Goal: Information Seeking & Learning: Learn about a topic

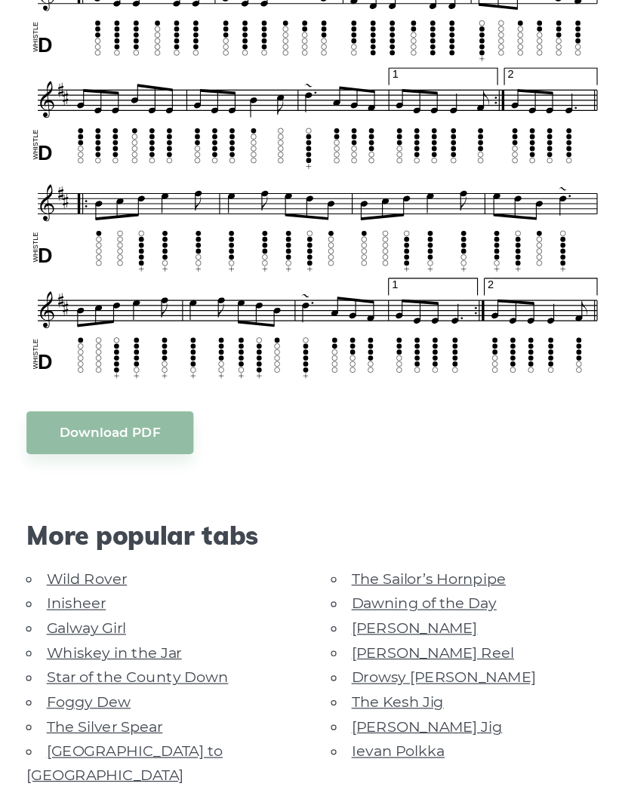
scroll to position [791, 0]
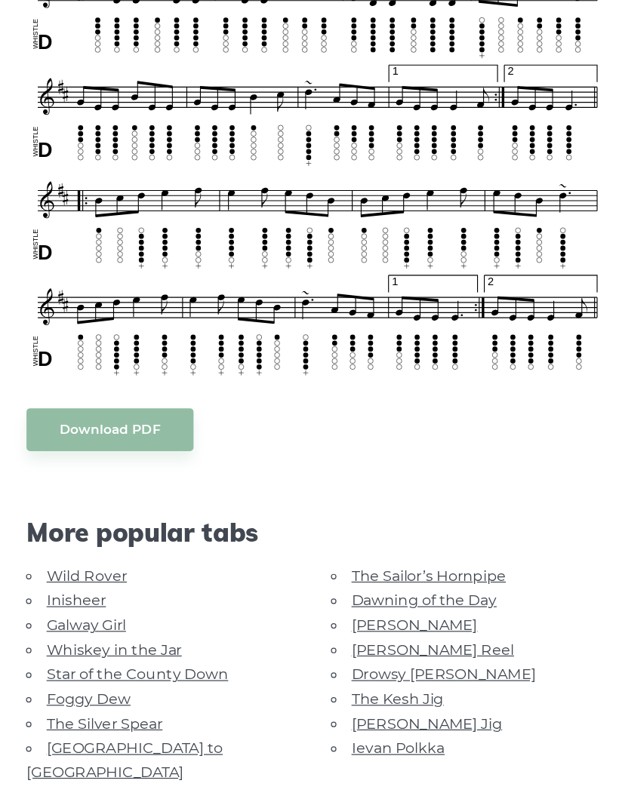
click at [337, 668] on link "The Kesh Jig" at bounding box center [375, 675] width 76 height 14
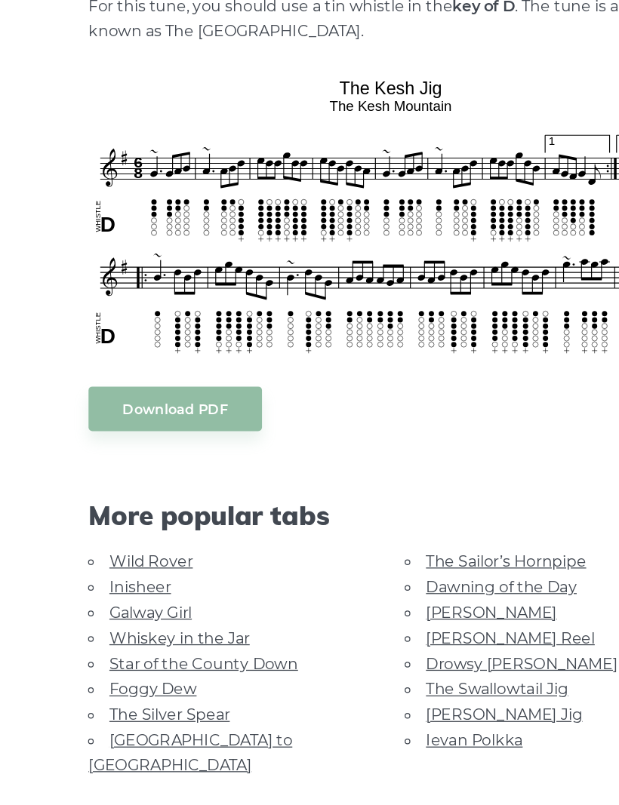
scroll to position [274, 0]
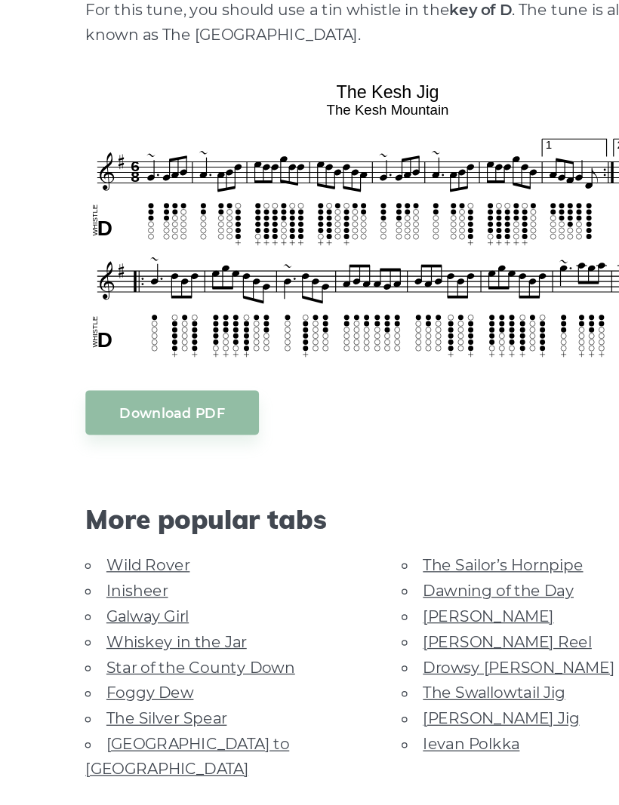
click at [140, 605] on link "Galway Girl" at bounding box center [118, 612] width 66 height 14
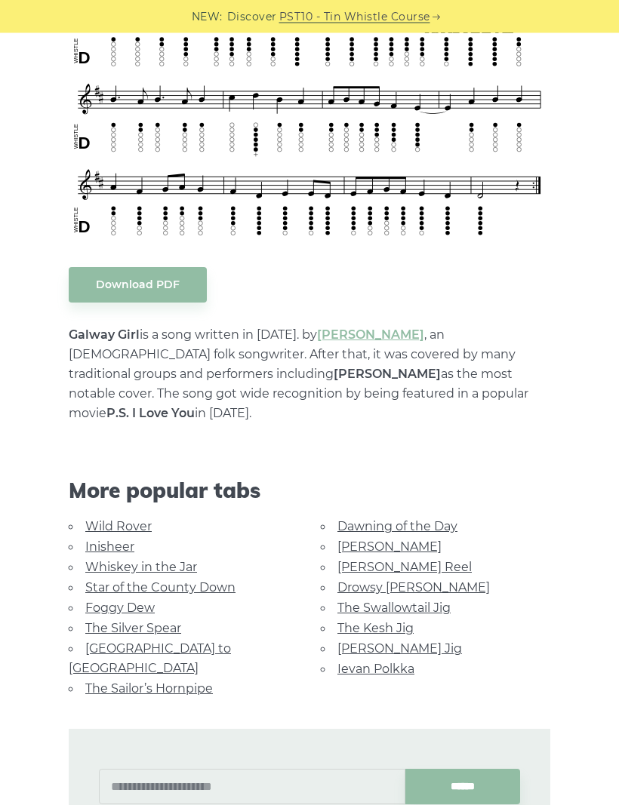
scroll to position [566, 0]
click at [396, 621] on link "The Kesh Jig" at bounding box center [375, 628] width 76 height 14
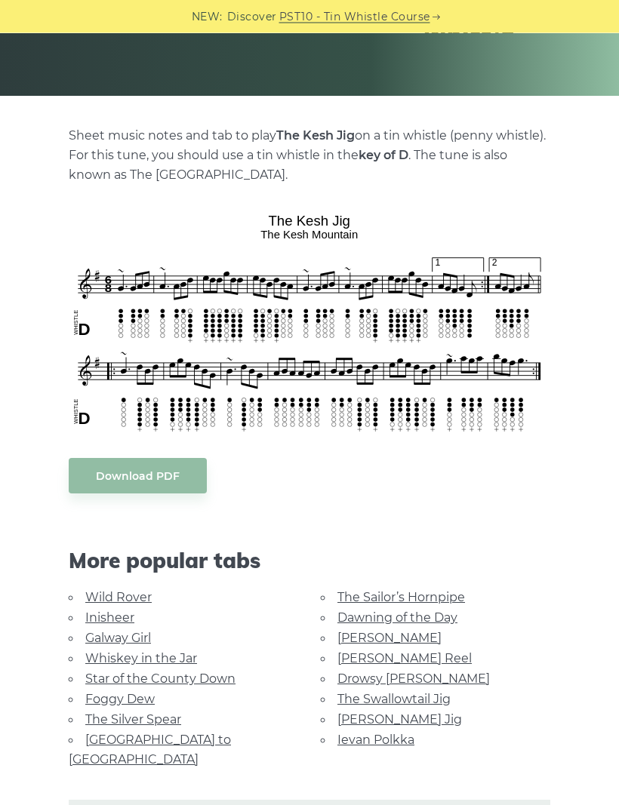
scroll to position [248, 0]
click at [433, 696] on link "The Swallowtail Jig" at bounding box center [393, 699] width 113 height 14
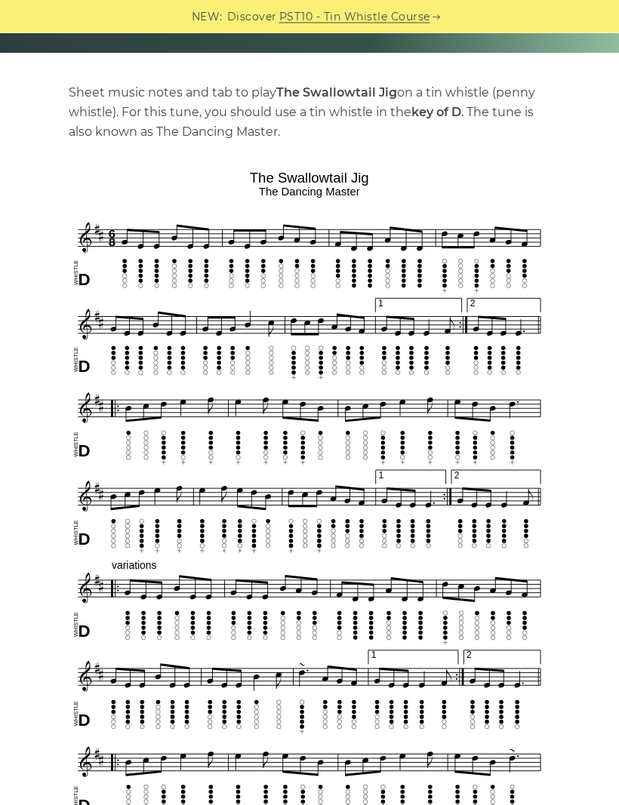
scroll to position [291, 0]
